Goal: Navigation & Orientation: Find specific page/section

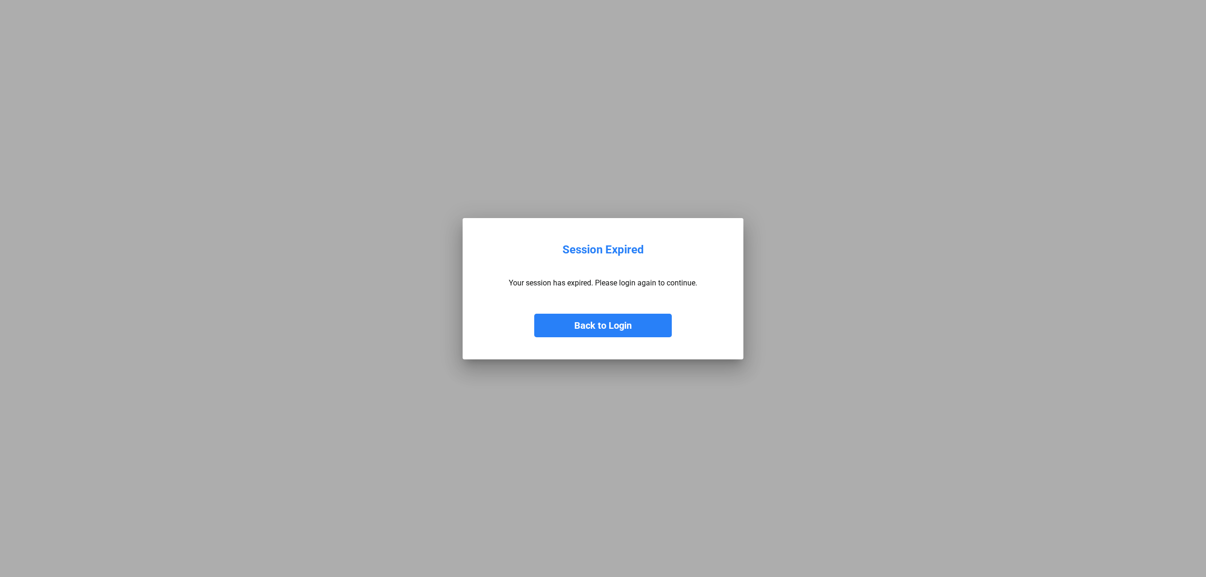
drag, startPoint x: 611, startPoint y: 330, endPoint x: 605, endPoint y: 319, distance: 12.0
click at [611, 330] on button "Back to Login" at bounding box center [603, 326] width 138 height 24
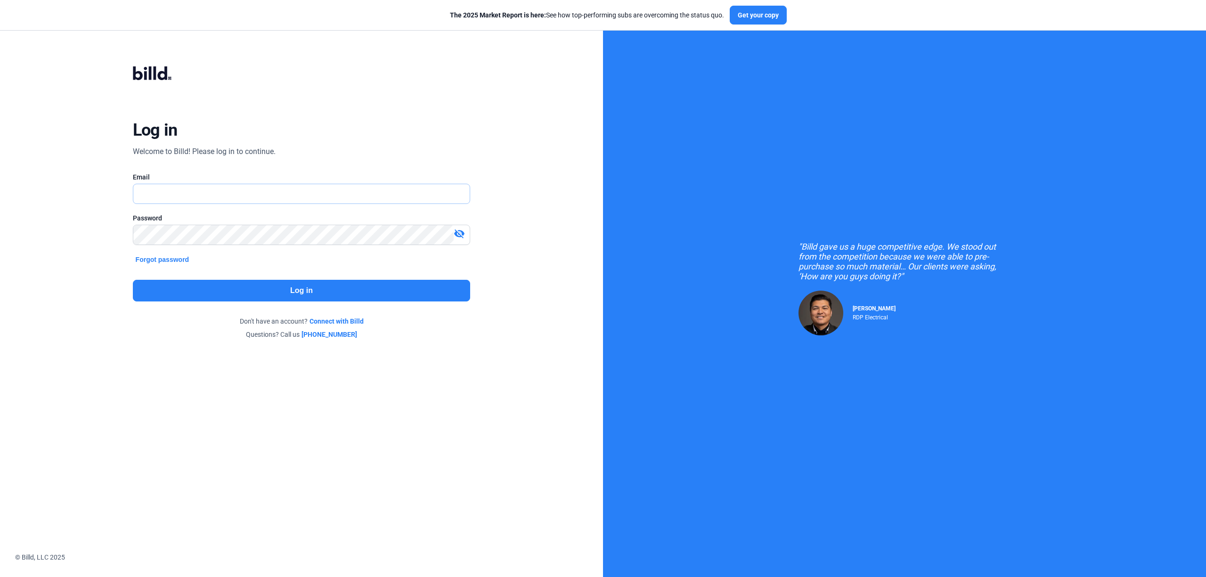
type input "[PERSON_NAME][EMAIL_ADDRESS][DOMAIN_NAME]"
click at [383, 300] on button "Log in" at bounding box center [302, 291] width 338 height 22
